Goal: Task Accomplishment & Management: Manage account settings

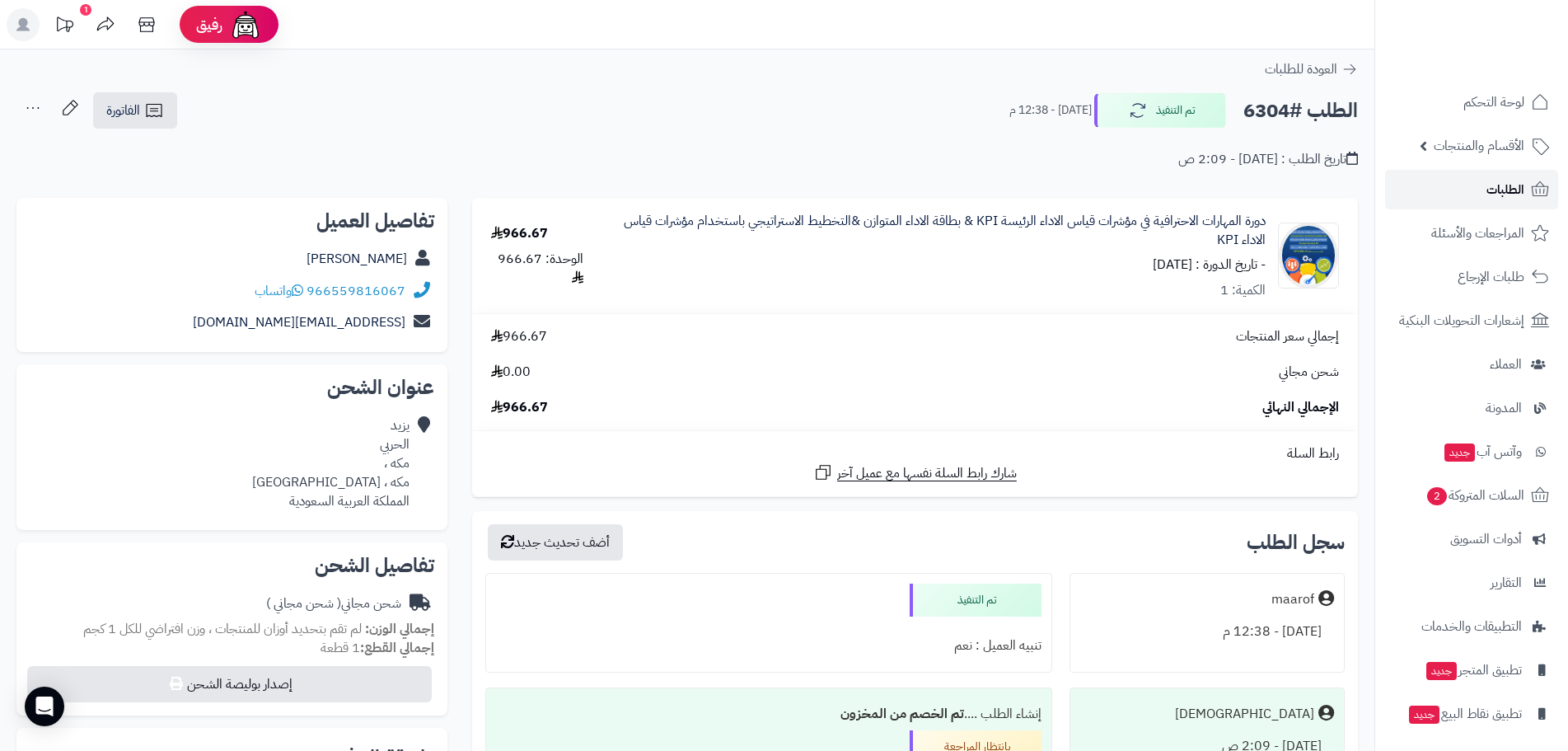
click at [1504, 193] on span "الطلبات" at bounding box center [1506, 190] width 38 height 23
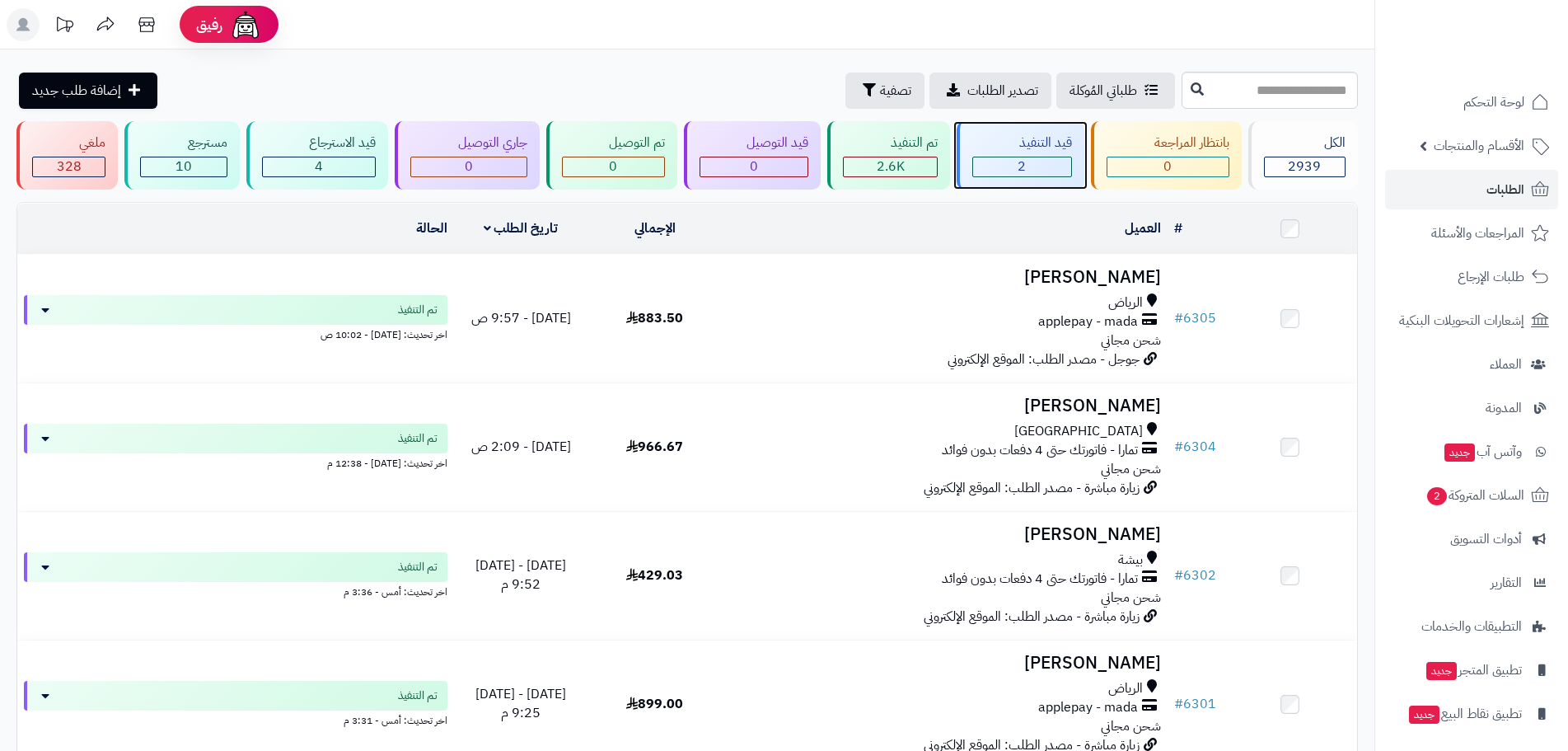
click at [1043, 173] on div "2" at bounding box center [1022, 167] width 98 height 19
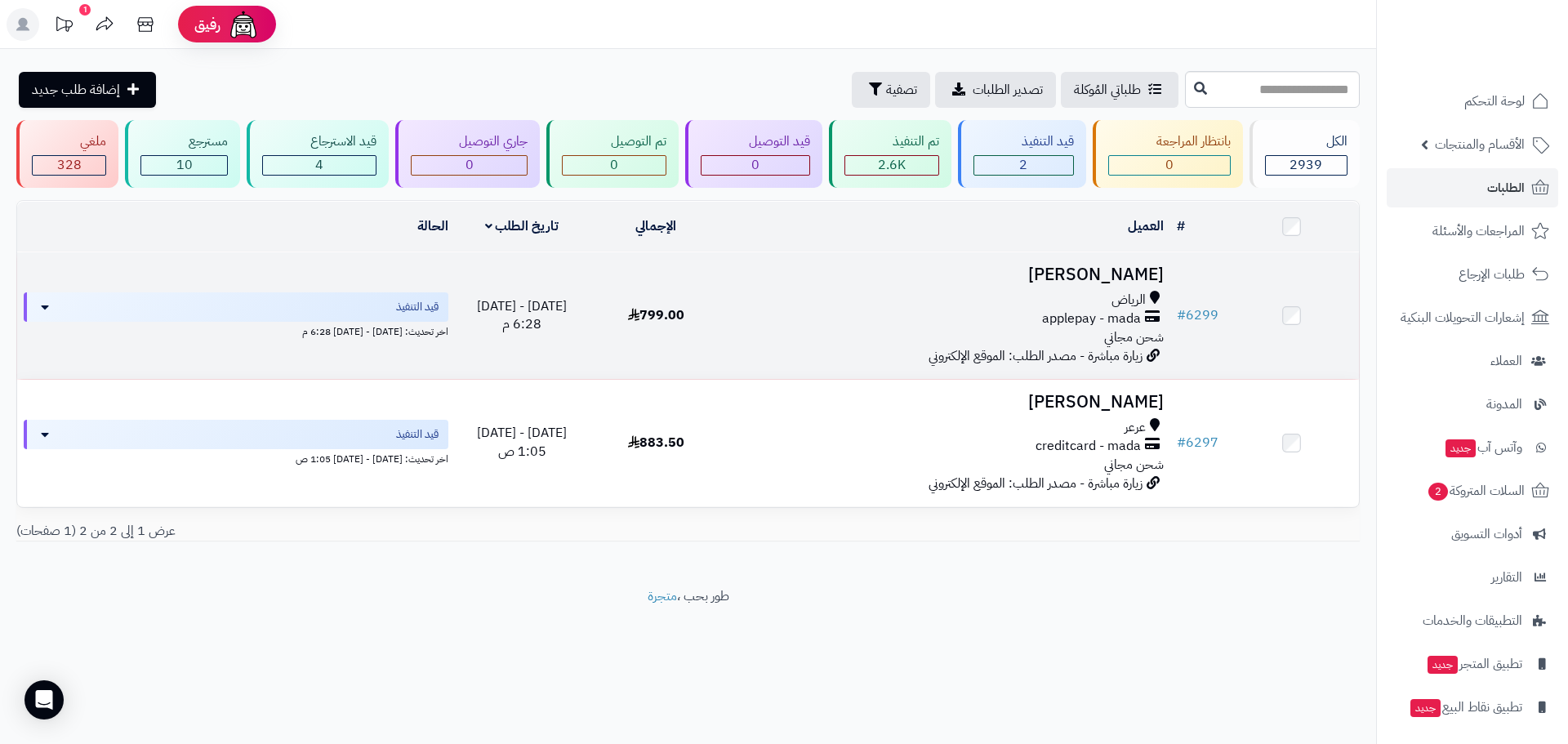
click at [1124, 265] on h3 "[PERSON_NAME]" at bounding box center [947, 274] width 434 height 19
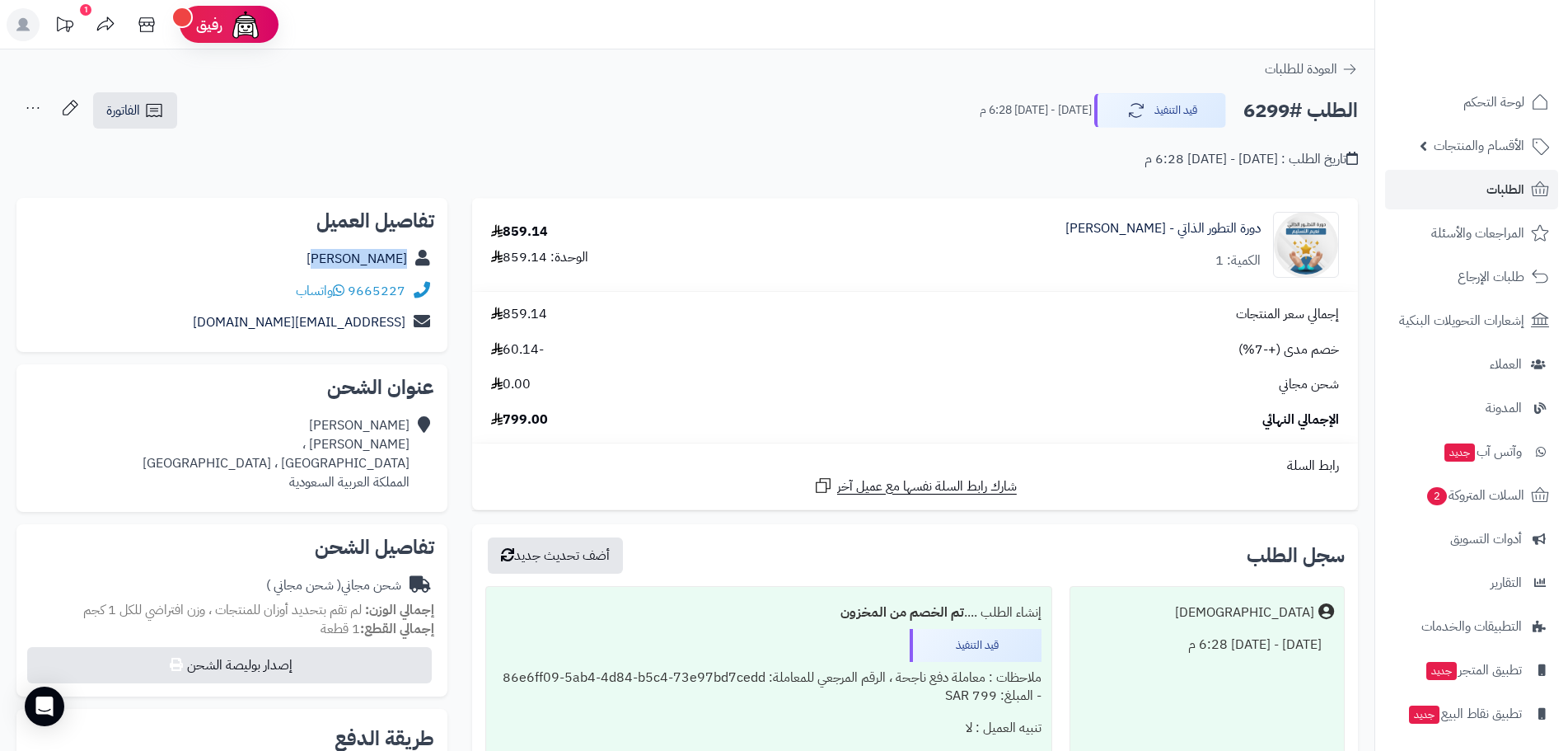
drag, startPoint x: 339, startPoint y: 259, endPoint x: 410, endPoint y: 262, distance: 71.1
click at [410, 262] on div "لطيفه مساعد" at bounding box center [232, 259] width 405 height 32
copy div "لطيفه مساعد"
click at [1515, 196] on span "الطلبات" at bounding box center [1506, 190] width 38 height 23
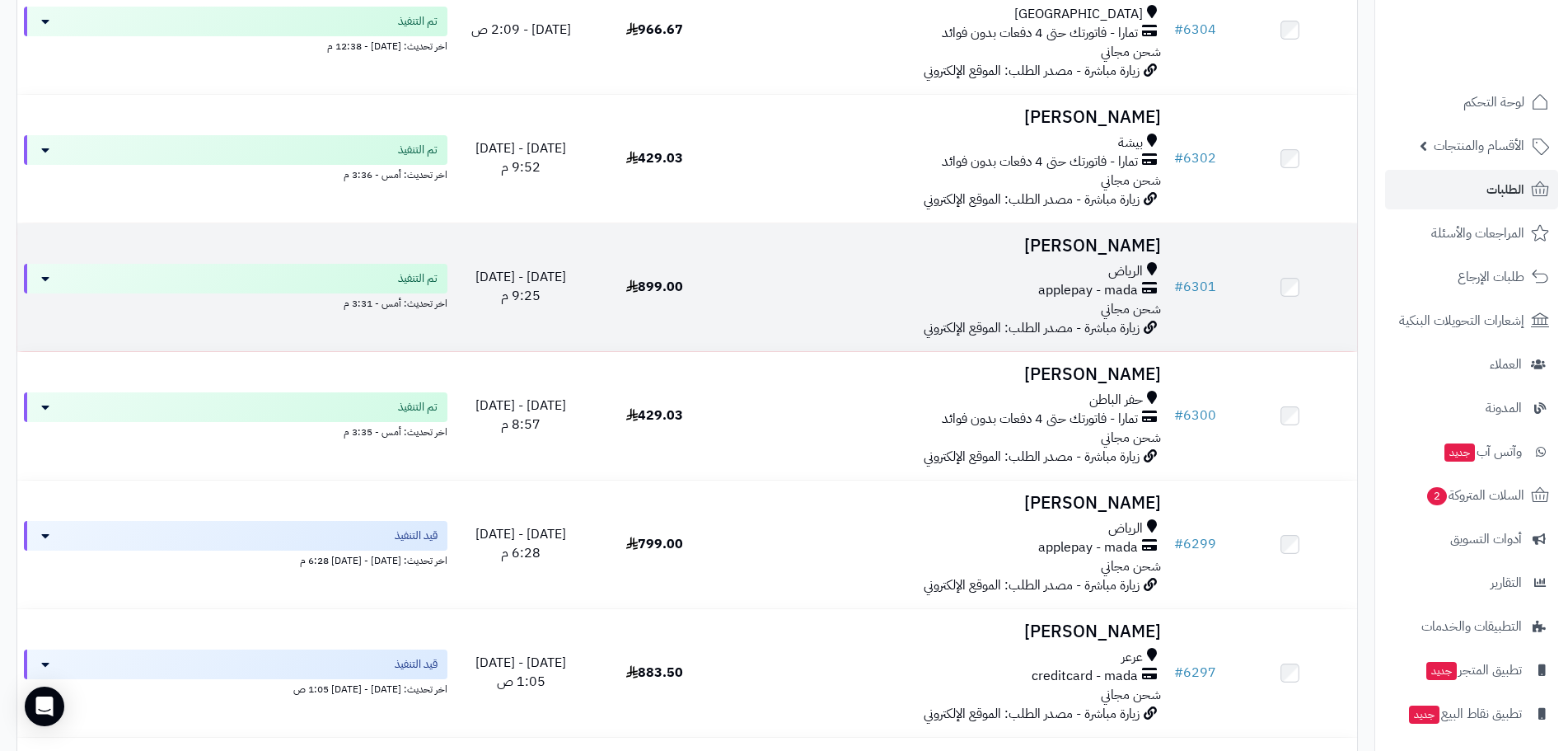
scroll to position [578, 0]
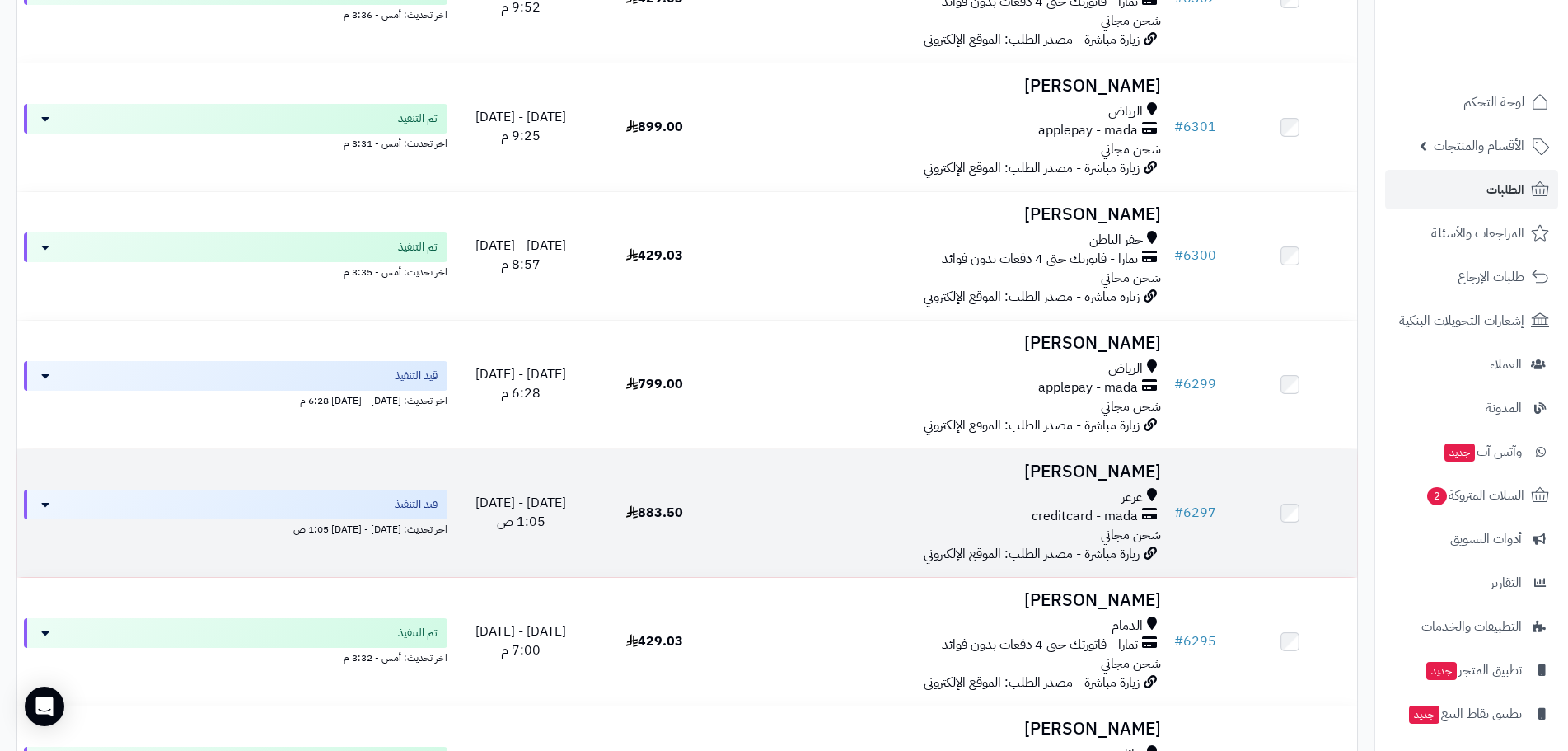
click at [1068, 475] on h3 "[PERSON_NAME]" at bounding box center [945, 472] width 433 height 19
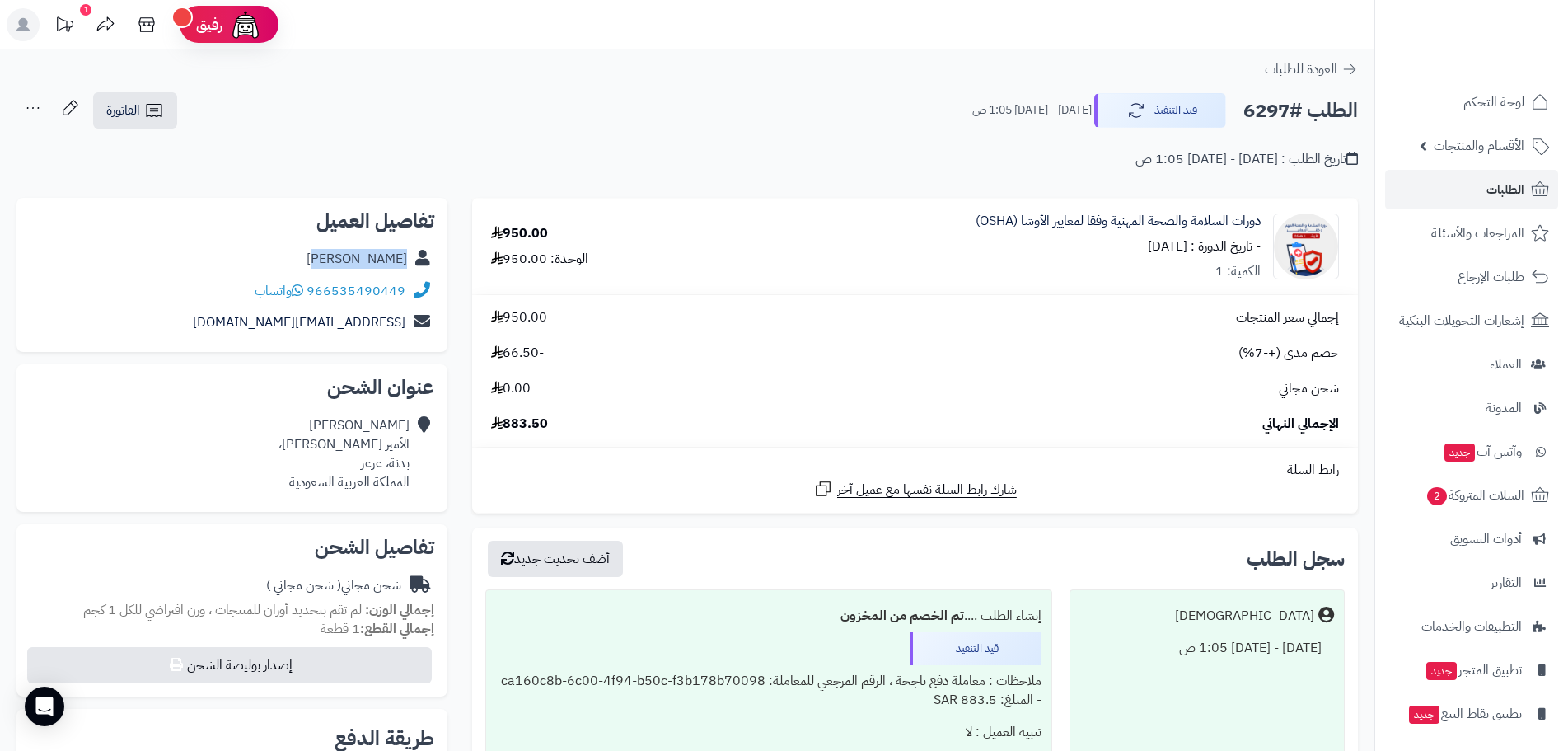
drag, startPoint x: 341, startPoint y: 257, endPoint x: 407, endPoint y: 257, distance: 66.0
click at [407, 257] on div "[PERSON_NAME]" at bounding box center [232, 259] width 405 height 32
copy link "[PERSON_NAME]"
click at [1189, 109] on button "قيد التنفيذ" at bounding box center [1160, 110] width 132 height 35
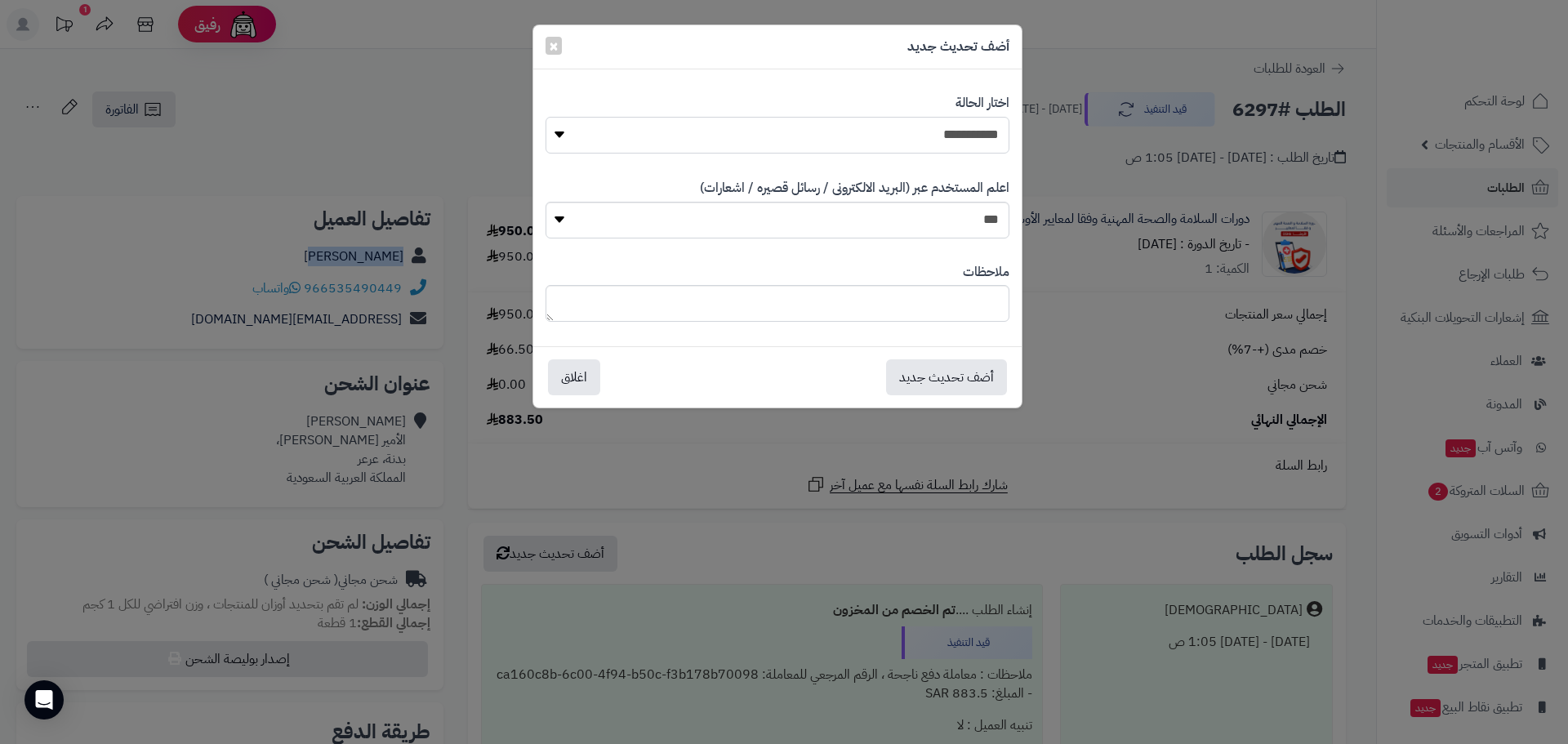
click at [987, 138] on select "**********" at bounding box center [777, 135] width 464 height 37
select select "*"
click at [546, 117] on select "**********" at bounding box center [777, 135] width 464 height 37
click at [917, 376] on button "أضف تحديث جديد" at bounding box center [947, 377] width 121 height 36
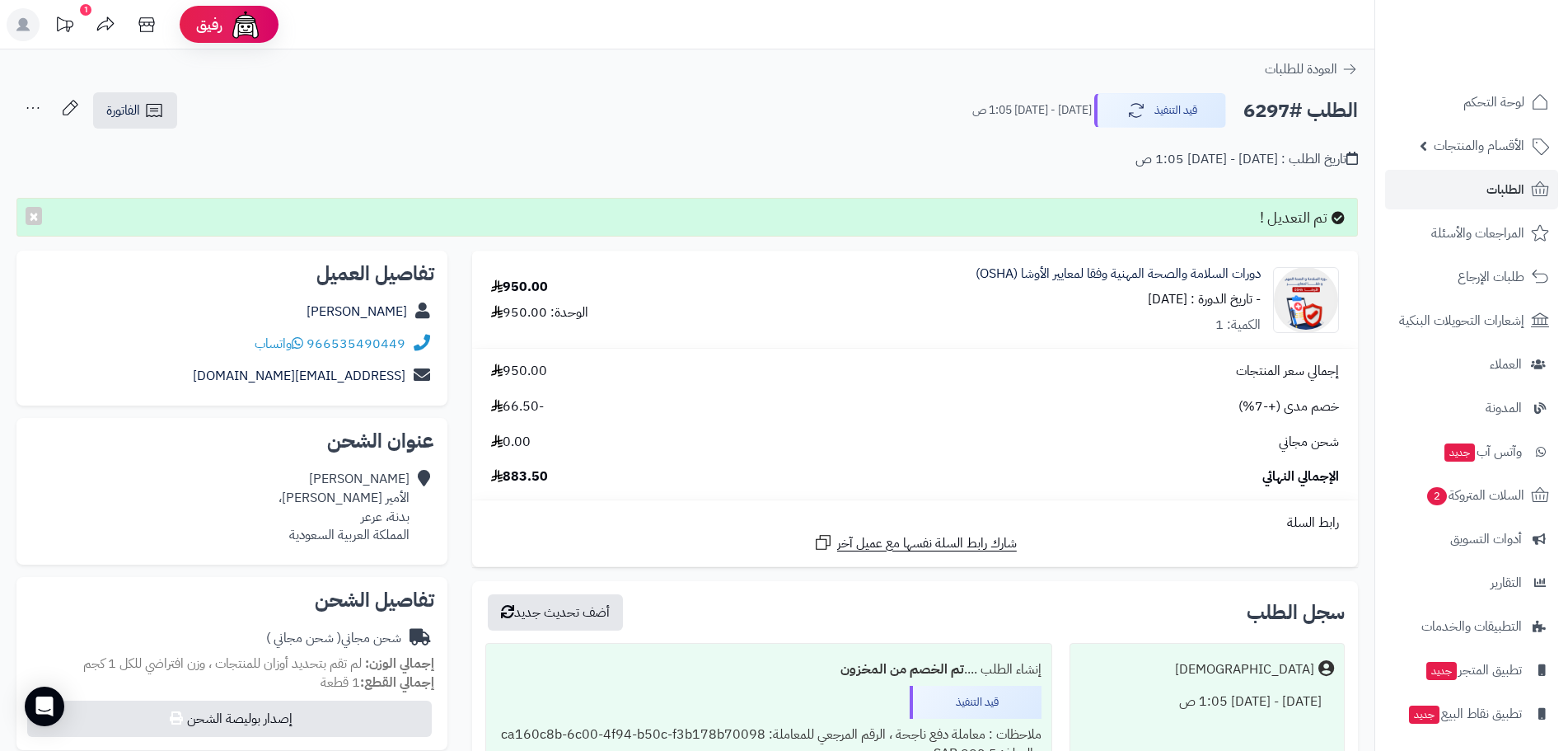
click at [1502, 166] on ul "لوحة التحكم الأقسام والمنتجات المنتجات الأقسام الماركات مواصفات المنتجات مواصفا…" at bounding box center [1472, 430] width 193 height 695
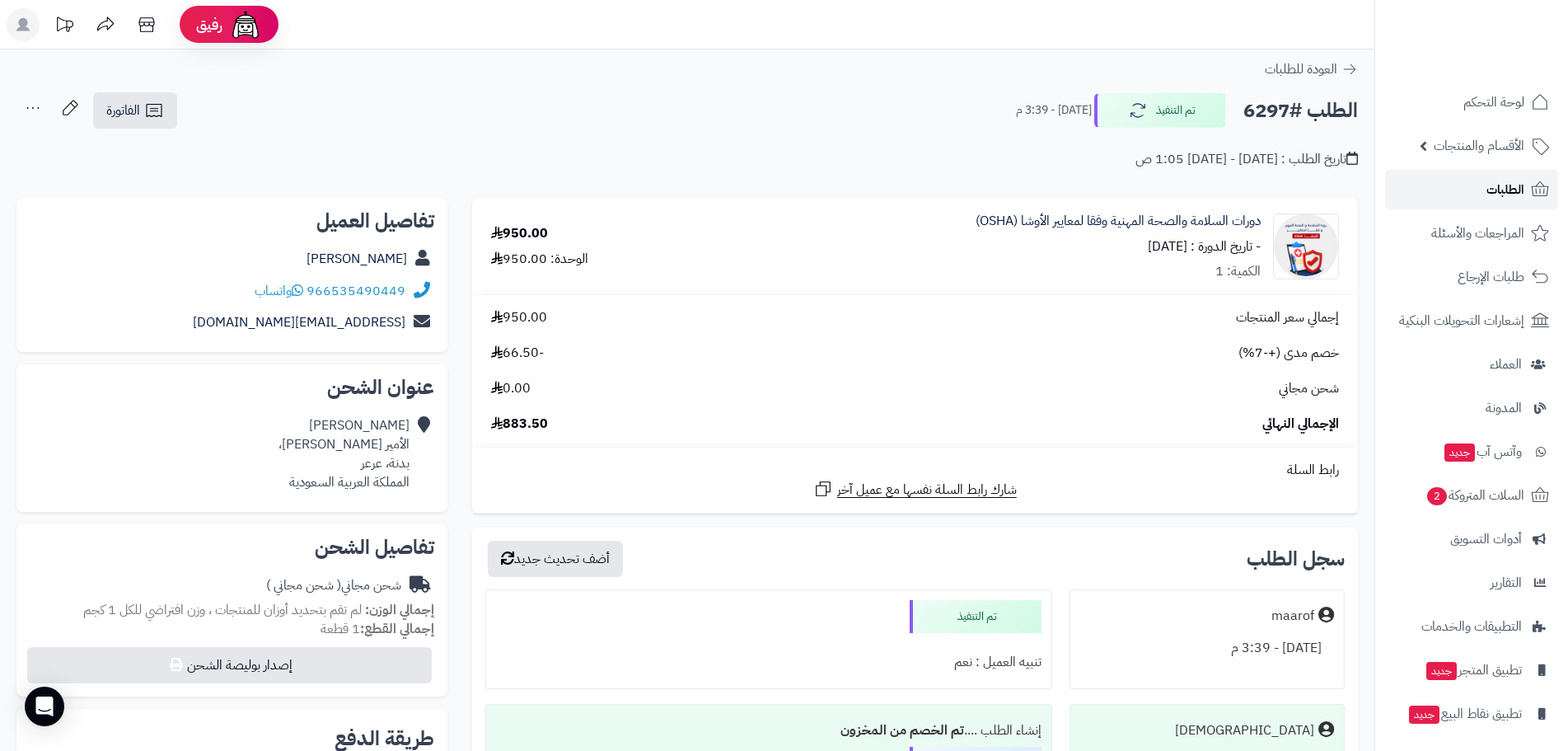
click at [1509, 188] on span "الطلبات" at bounding box center [1506, 190] width 38 height 23
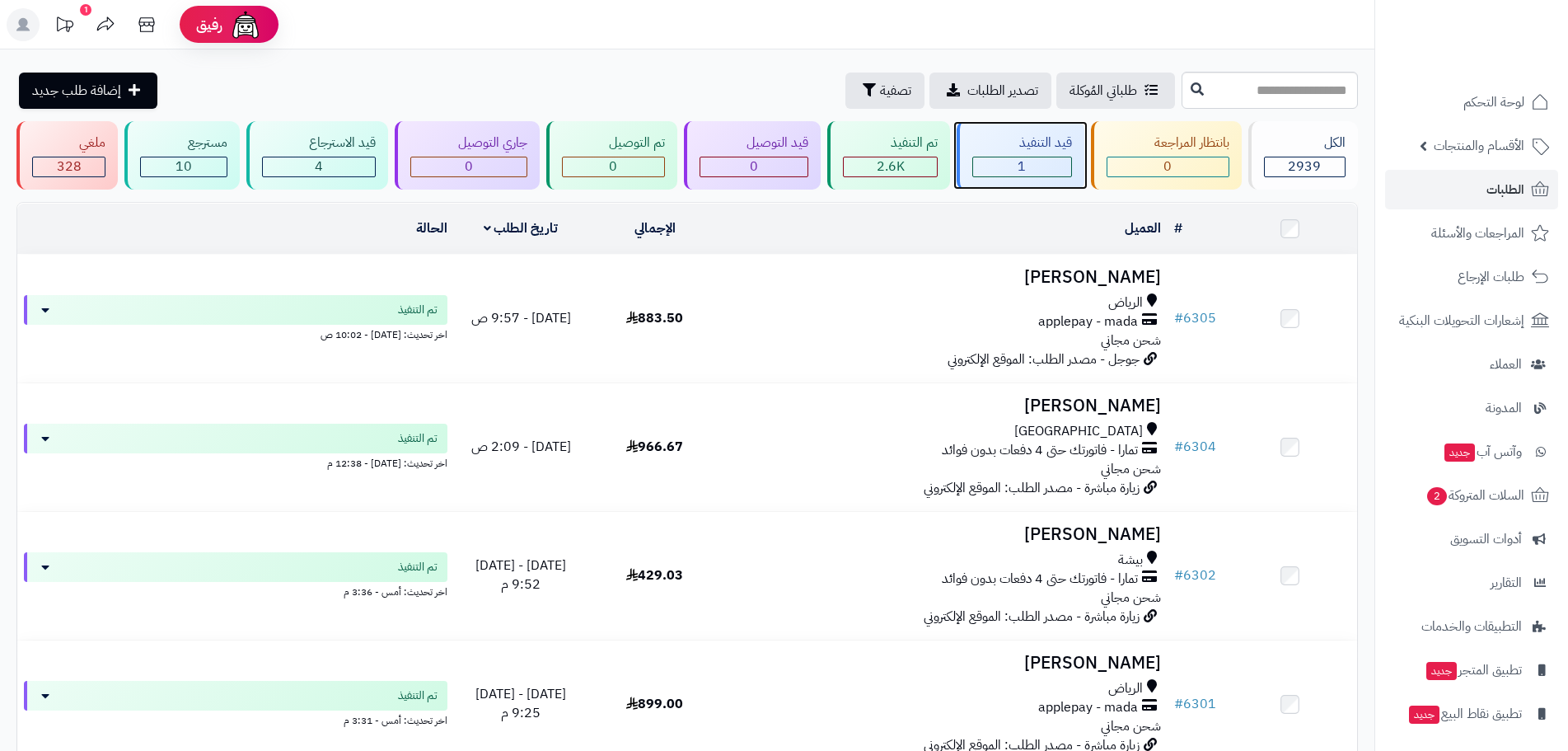
click at [1025, 141] on div "قيد التنفيذ" at bounding box center [1022, 143] width 100 height 19
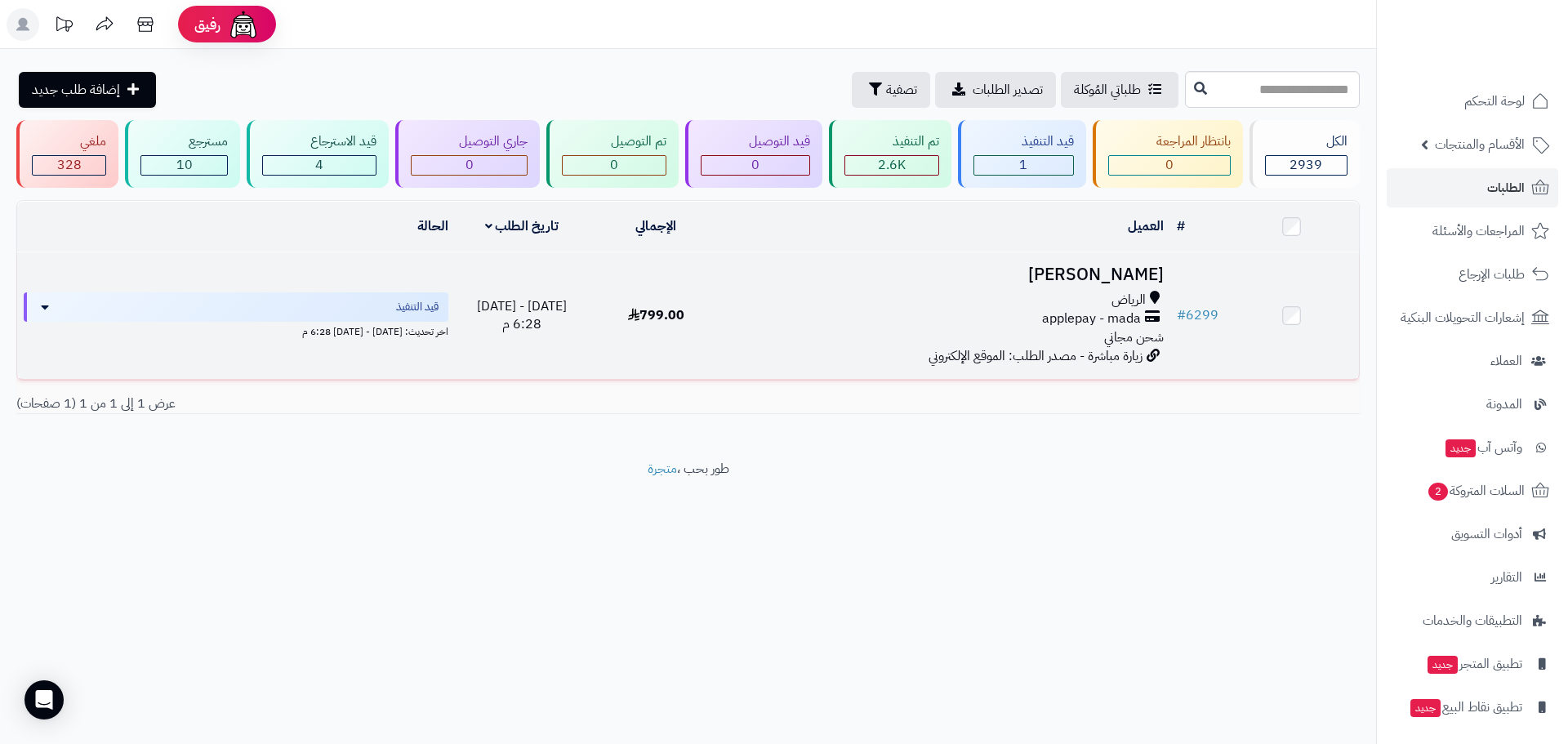
click at [1092, 272] on h3 "[PERSON_NAME]" at bounding box center [947, 274] width 434 height 19
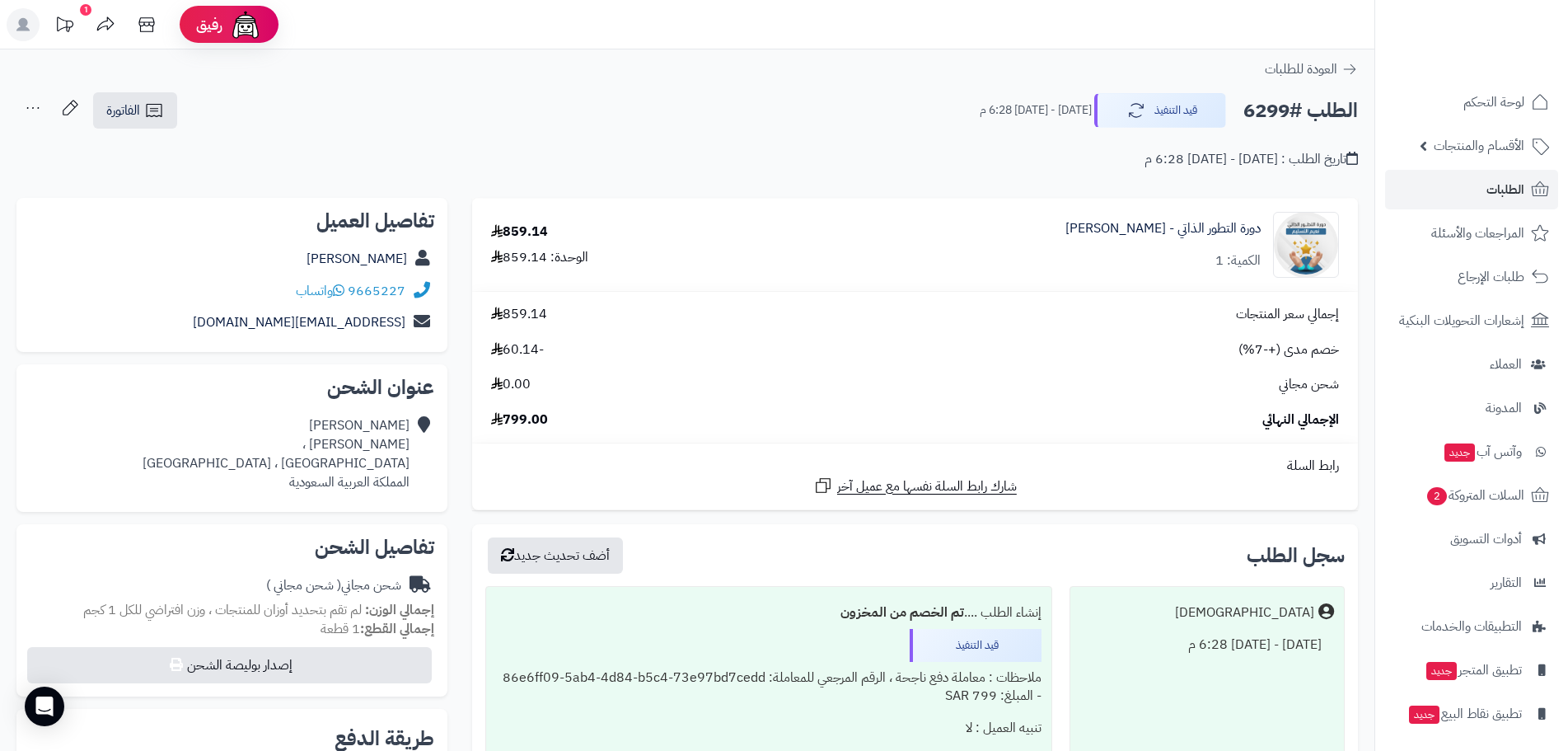
click at [605, 574] on div "سجل الطلب أضف تحديث جديد Matjrah [DATE] - [DATE] 6:28 م إنشاء الطلب .... تم الخ…" at bounding box center [915, 654] width 886 height 259
click at [1504, 193] on span "الطلبات" at bounding box center [1506, 190] width 38 height 23
